Goal: Find specific page/section: Find specific page/section

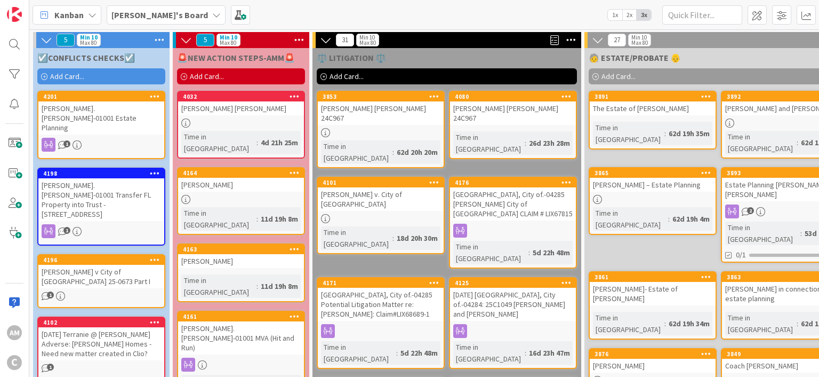
click at [117, 178] on div "[PERSON_NAME].[PERSON_NAME]-01001 Transfer FL Property into Trust - [STREET_ADD…" at bounding box center [101, 199] width 126 height 43
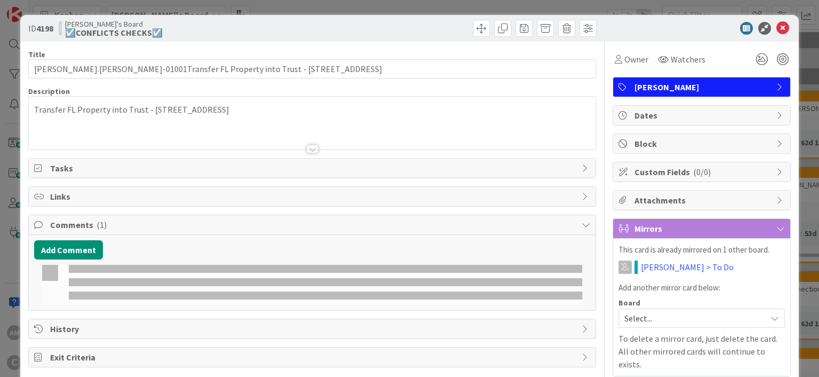
type input "[PERSON_NAME].[PERSON_NAME]-01001Transfer FL Property into Trust - [STREET_ADDR…"
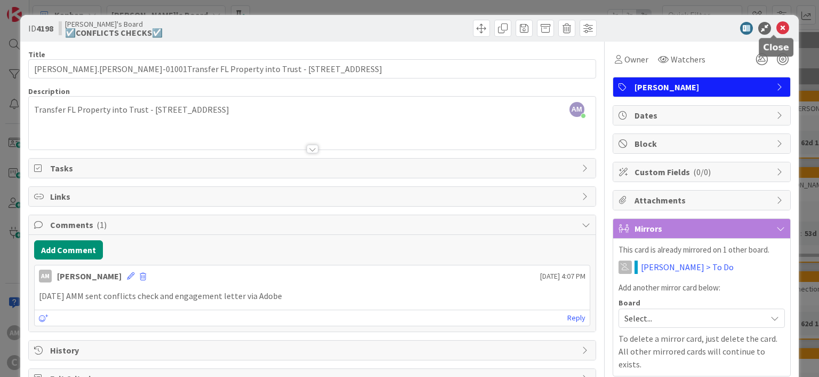
click at [777, 32] on icon at bounding box center [783, 28] width 13 height 13
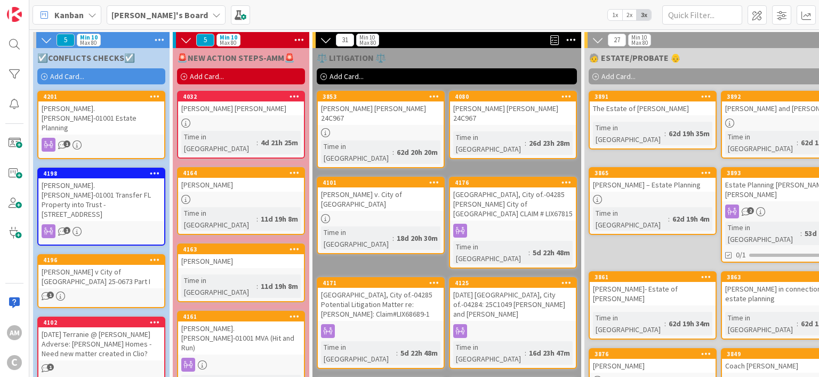
click at [170, 14] on div "[PERSON_NAME]'s Board" at bounding box center [166, 14] width 119 height 19
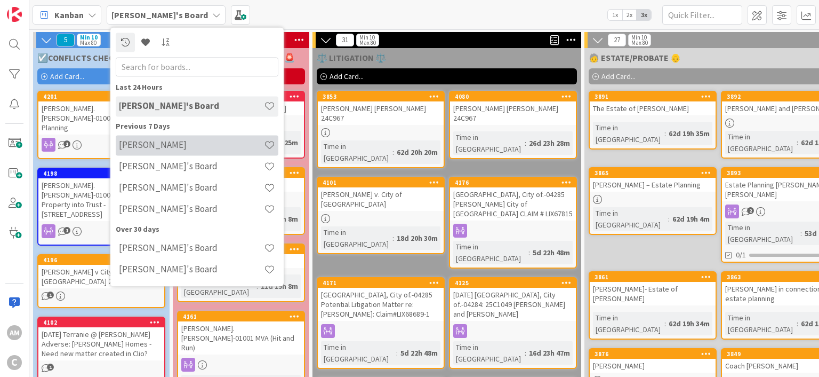
click at [163, 148] on h4 "[PERSON_NAME]" at bounding box center [191, 145] width 145 height 11
